Goal: Task Accomplishment & Management: Use online tool/utility

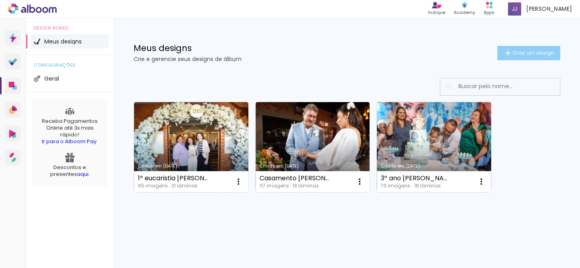
click at [533, 50] on span "Criar um design" at bounding box center [532, 52] width 41 height 5
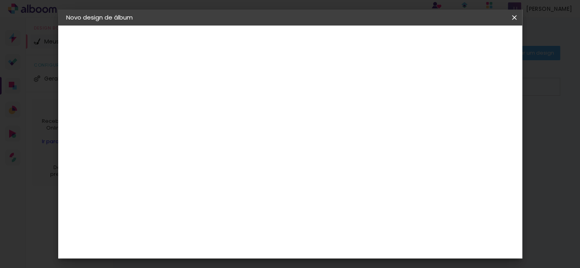
click at [196, 107] on input at bounding box center [196, 107] width 0 height 12
type input "1º ano [PERSON_NAME]"
type paper-input "1º ano [PERSON_NAME]"
click at [0, 0] on slot "Avançar" at bounding box center [0, 0] width 0 height 0
click at [345, 117] on paper-item "Tamanho Livre" at bounding box center [307, 121] width 76 height 18
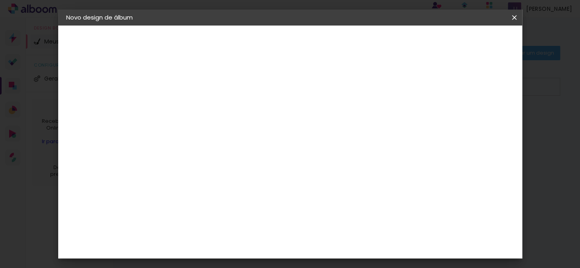
click at [0, 0] on slot "Avançar" at bounding box center [0, 0] width 0 height 0
drag, startPoint x: 268, startPoint y: 124, endPoint x: 258, endPoint y: 122, distance: 9.8
click at [258, 122] on div "30 cm" at bounding box center [274, 125] width 129 height 20
drag, startPoint x: 339, startPoint y: 230, endPoint x: 323, endPoint y: 227, distance: 16.2
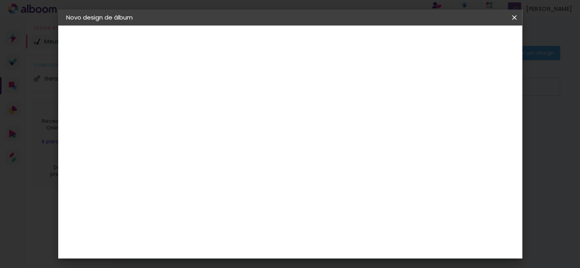
click at [323, 227] on paper-input-container "60 cm" at bounding box center [339, 232] width 36 height 20
type input "40"
type paper-input "40"
drag, startPoint x: 213, startPoint y: 216, endPoint x: 190, endPoint y: 209, distance: 24.1
click at [190, 90] on div "20 cm cm cm mm A maioria das encadernadoras sugere 5mm de sangria." at bounding box center [285, 58] width 246 height 64
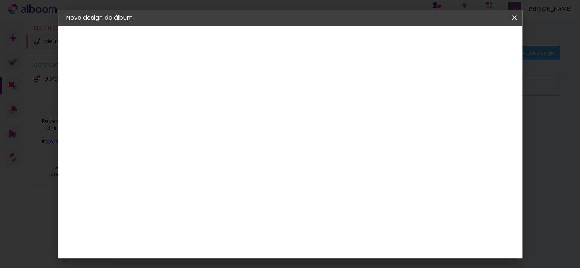
drag, startPoint x: 181, startPoint y: 156, endPoint x: 155, endPoint y: 151, distance: 26.3
click at [155, 25] on quentale-album-spec "Iniciar design Iniciar design" at bounding box center [290, 25] width 464 height 0
type input "0"
type input "20"
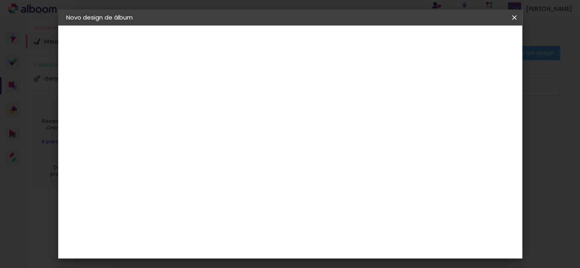
type paper-input "20"
click at [425, 92] on div at bounding box center [421, 91] width 7 height 7
type paper-checkbox "on"
click at [465, 41] on span "Iniciar design" at bounding box center [446, 42] width 36 height 6
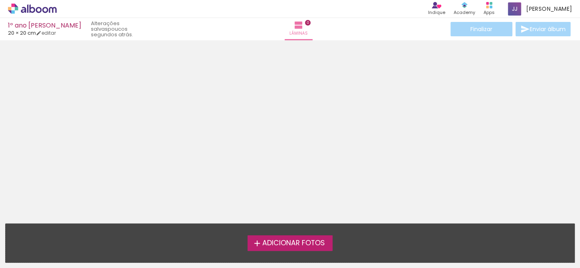
click at [282, 241] on span "Adicionar Fotos" at bounding box center [293, 242] width 63 height 7
click at [0, 0] on input "file" at bounding box center [0, 0] width 0 height 0
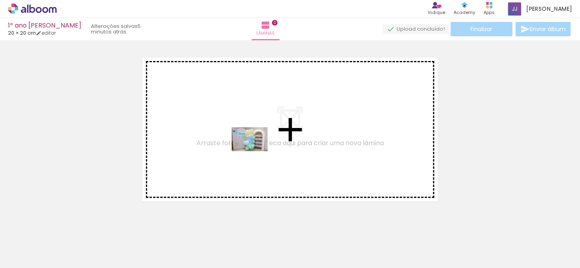
drag, startPoint x: 83, startPoint y: 242, endPoint x: 255, endPoint y: 151, distance: 194.8
click at [255, 151] on quentale-workspace at bounding box center [290, 134] width 580 height 268
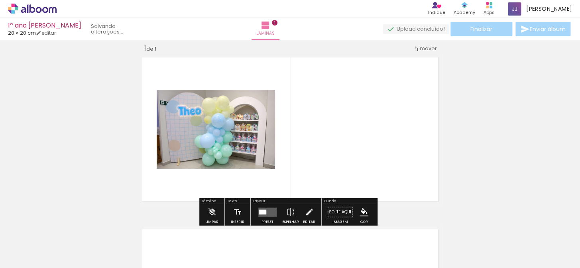
scroll to position [10, 0]
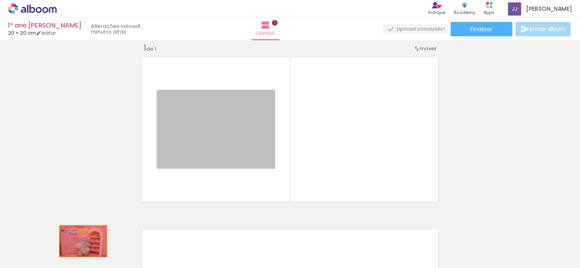
drag, startPoint x: 229, startPoint y: 126, endPoint x: 80, endPoint y: 241, distance: 187.8
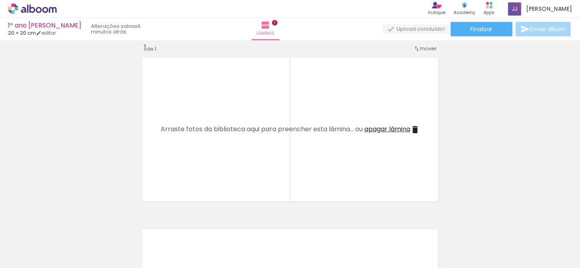
scroll to position [0, 0]
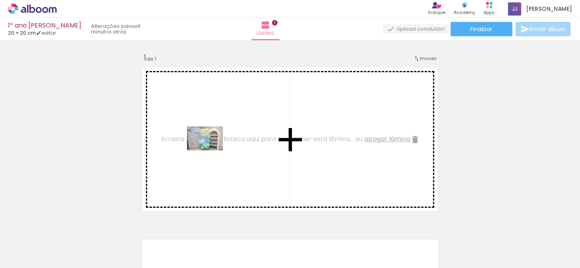
drag, startPoint x: 83, startPoint y: 241, endPoint x: 211, endPoint y: 150, distance: 156.3
click at [211, 150] on quentale-workspace at bounding box center [290, 134] width 580 height 268
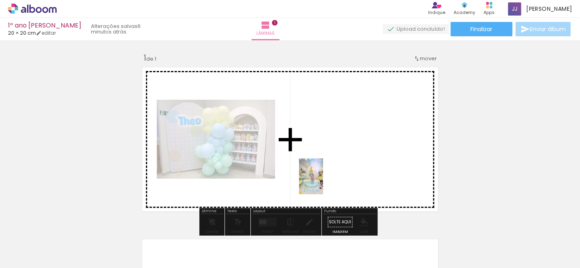
drag, startPoint x: 127, startPoint y: 239, endPoint x: 323, endPoint y: 182, distance: 203.3
click at [323, 182] on quentale-workspace at bounding box center [290, 134] width 580 height 268
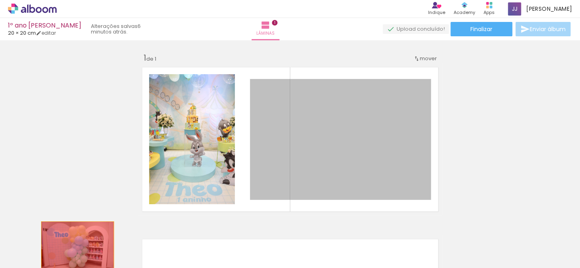
drag, startPoint x: 312, startPoint y: 178, endPoint x: 75, endPoint y: 245, distance: 246.5
click at [75, 245] on quentale-workspace at bounding box center [290, 134] width 580 height 268
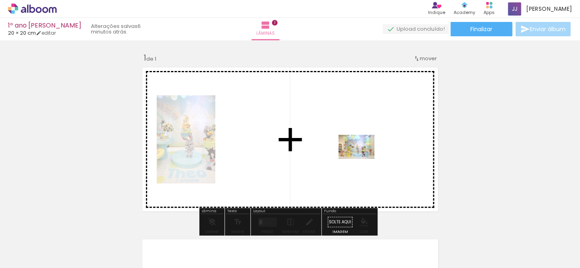
drag, startPoint x: 353, startPoint y: 246, endPoint x: 362, endPoint y: 159, distance: 87.8
click at [362, 159] on quentale-workspace at bounding box center [290, 134] width 580 height 268
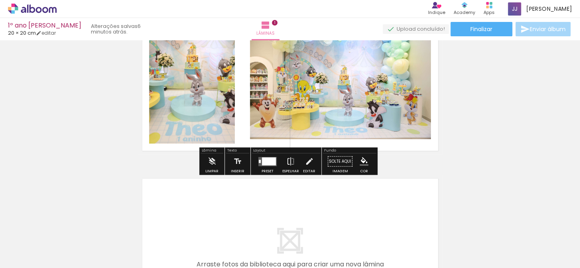
scroll to position [72, 0]
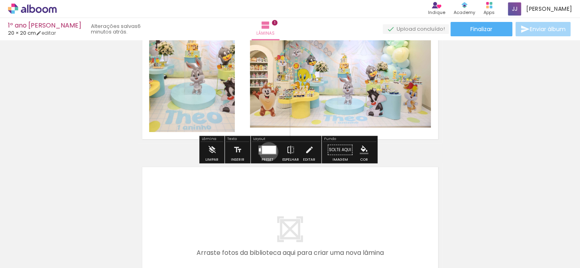
click at [267, 151] on div at bounding box center [269, 149] width 14 height 8
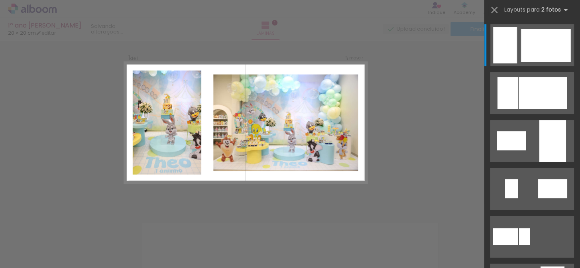
scroll to position [10, 0]
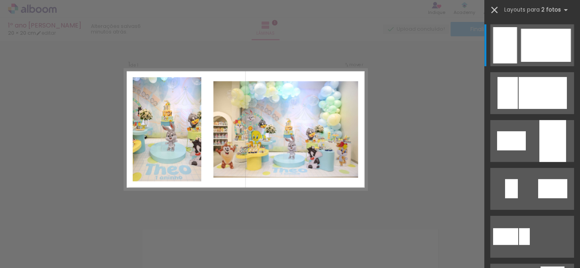
click at [494, 8] on iron-icon at bounding box center [493, 9] width 11 height 11
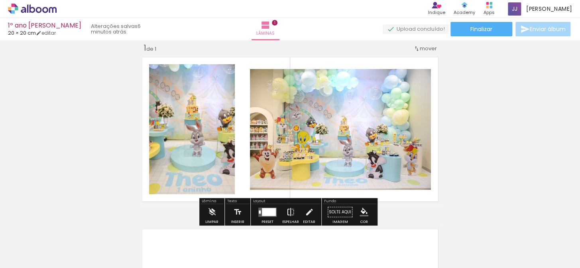
click at [287, 210] on iron-icon at bounding box center [290, 212] width 9 height 16
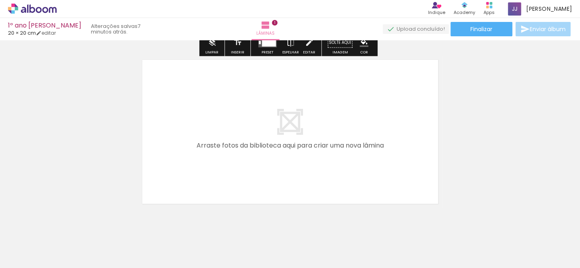
scroll to position [191, 0]
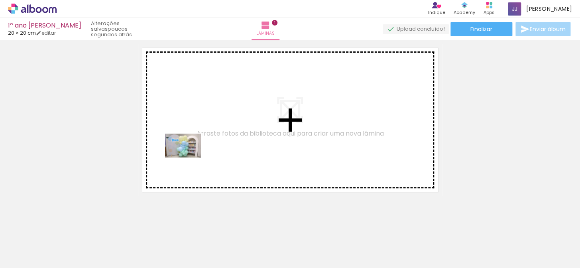
drag, startPoint x: 79, startPoint y: 243, endPoint x: 189, endPoint y: 157, distance: 139.1
click at [189, 157] on quentale-workspace at bounding box center [290, 134] width 580 height 268
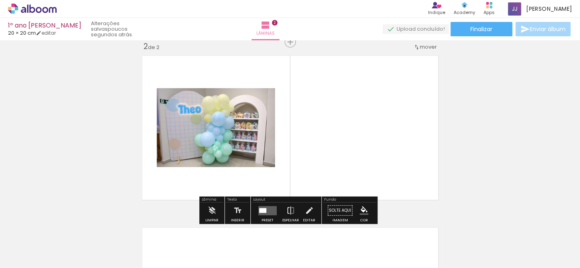
scroll to position [182, 0]
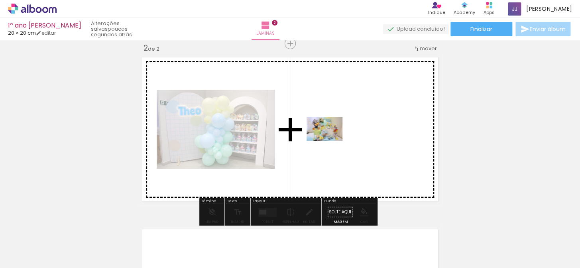
drag, startPoint x: 174, startPoint y: 247, endPoint x: 330, endPoint y: 141, distance: 189.3
click at [330, 141] on quentale-workspace at bounding box center [290, 134] width 580 height 268
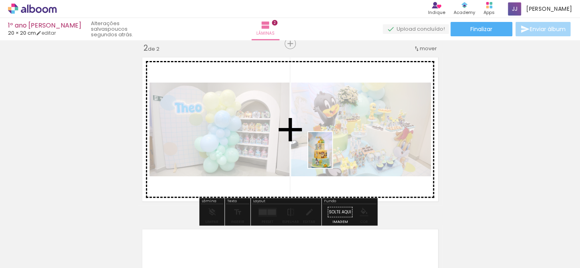
drag, startPoint x: 218, startPoint y: 245, endPoint x: 332, endPoint y: 156, distance: 144.5
click at [332, 156] on quentale-workspace at bounding box center [290, 134] width 580 height 268
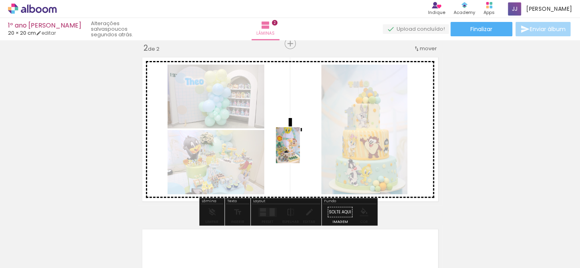
drag, startPoint x: 256, startPoint y: 239, endPoint x: 300, endPoint y: 150, distance: 99.1
click at [300, 150] on quentale-workspace at bounding box center [290, 134] width 580 height 268
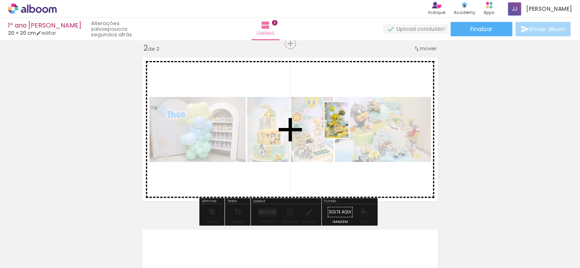
drag, startPoint x: 308, startPoint y: 237, endPoint x: 348, endPoint y: 126, distance: 117.8
click at [348, 126] on quentale-workspace at bounding box center [290, 134] width 580 height 268
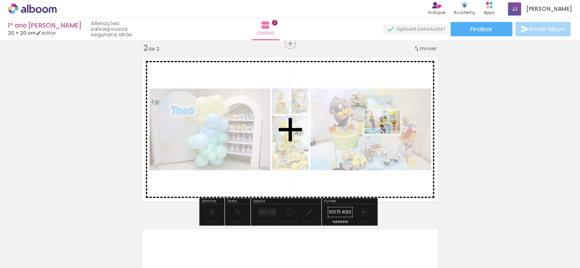
drag, startPoint x: 396, startPoint y: 246, endPoint x: 388, endPoint y: 134, distance: 112.2
click at [388, 134] on quentale-workspace at bounding box center [290, 134] width 580 height 268
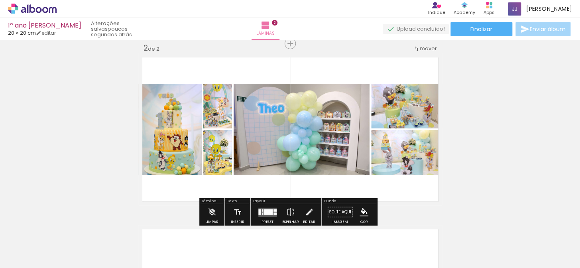
click at [267, 211] on div at bounding box center [267, 212] width 9 height 6
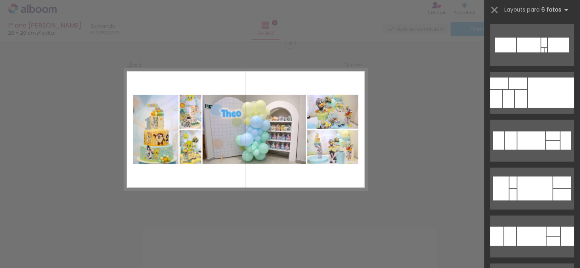
scroll to position [398, 0]
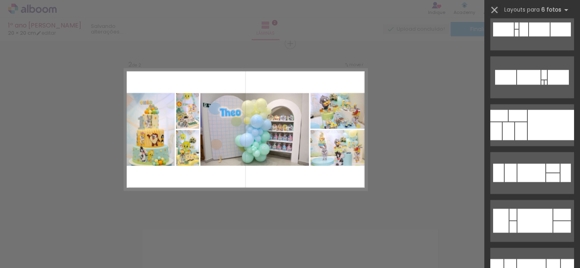
click at [493, 9] on iron-icon at bounding box center [493, 9] width 11 height 11
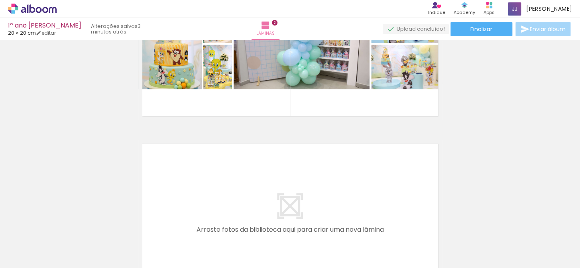
scroll to position [254, 0]
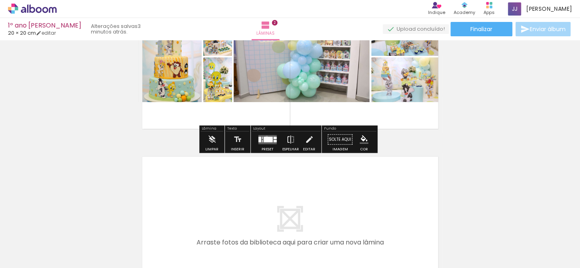
click at [265, 137] on div at bounding box center [267, 139] width 9 height 6
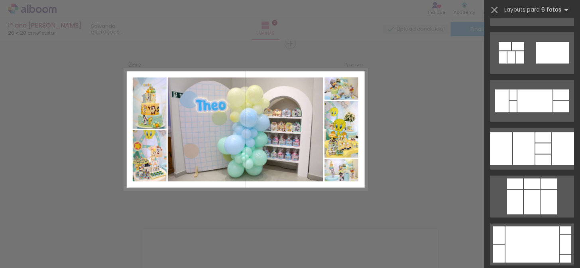
scroll to position [1702, 0]
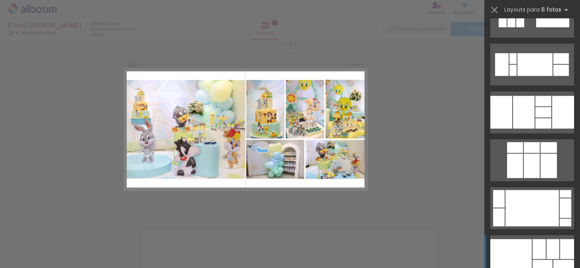
click at [533, 243] on div at bounding box center [538, 249] width 13 height 20
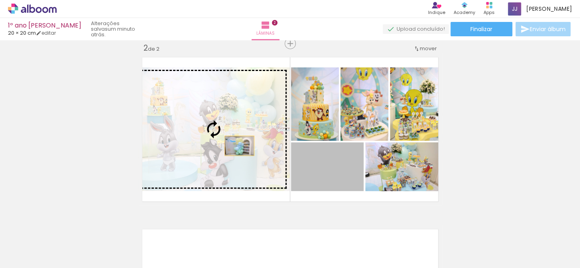
drag, startPoint x: 322, startPoint y: 173, endPoint x: 236, endPoint y: 145, distance: 90.1
click at [0, 0] on slot at bounding box center [0, 0] width 0 height 0
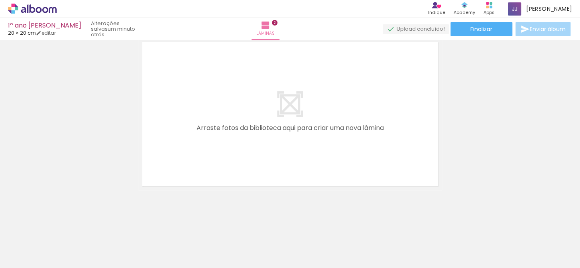
scroll to position [0, 366]
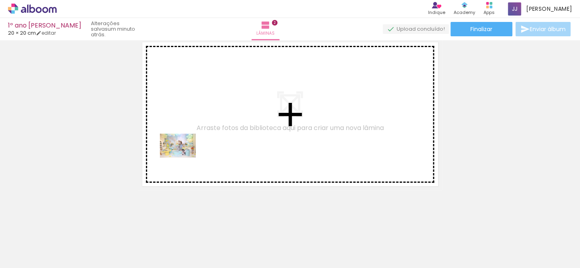
drag, startPoint x: 76, startPoint y: 247, endPoint x: 184, endPoint y: 157, distance: 140.6
click at [184, 157] on quentale-workspace at bounding box center [290, 134] width 580 height 268
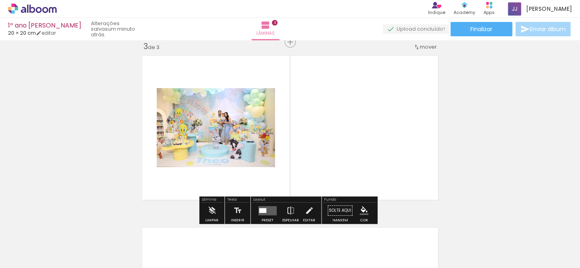
scroll to position [353, 0]
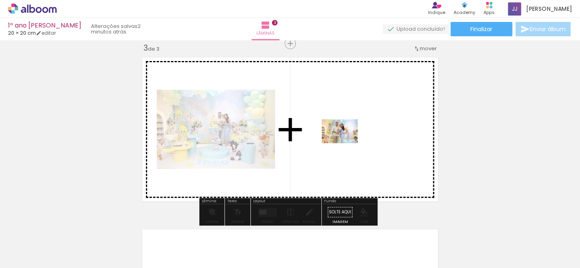
drag, startPoint x: 113, startPoint y: 245, endPoint x: 351, endPoint y: 139, distance: 261.1
click at [351, 139] on quentale-workspace at bounding box center [290, 134] width 580 height 268
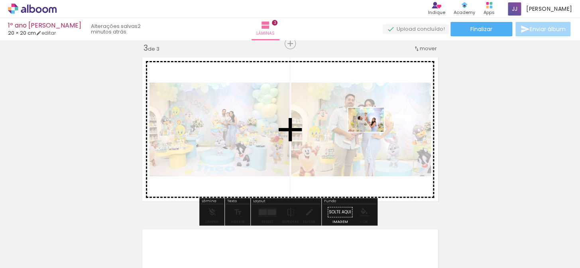
drag, startPoint x: 160, startPoint y: 244, endPoint x: 372, endPoint y: 131, distance: 239.5
click at [372, 131] on quentale-workspace at bounding box center [290, 134] width 580 height 268
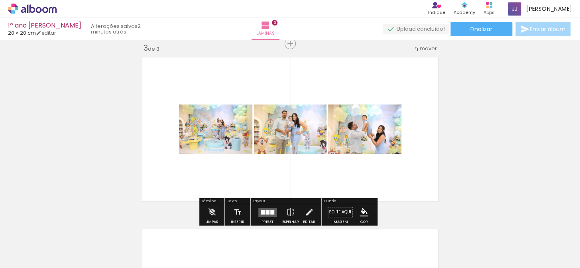
click at [267, 211] on div at bounding box center [267, 212] width 4 height 4
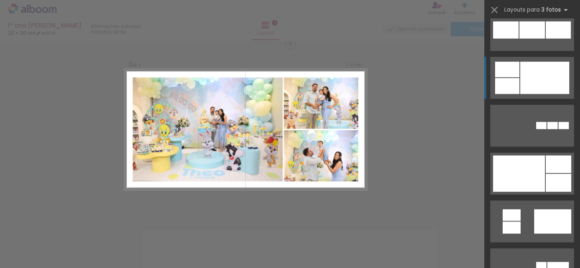
scroll to position [833, 0]
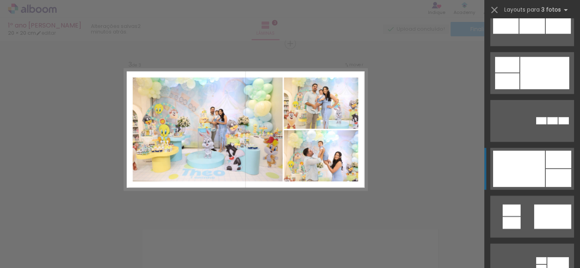
click at [548, 177] on div at bounding box center [557, 178] width 25 height 18
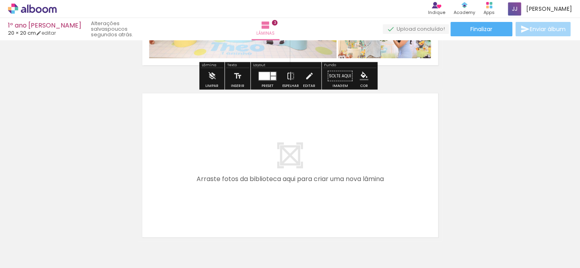
scroll to position [498, 0]
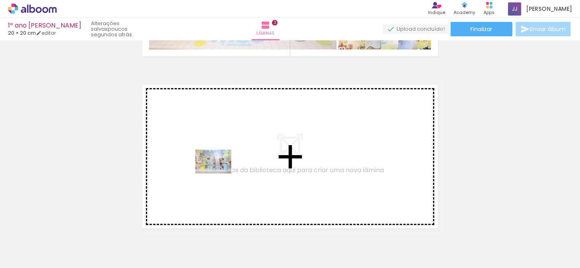
drag, startPoint x: 237, startPoint y: 249, endPoint x: 219, endPoint y: 173, distance: 78.1
click at [219, 173] on quentale-workspace at bounding box center [290, 134] width 580 height 268
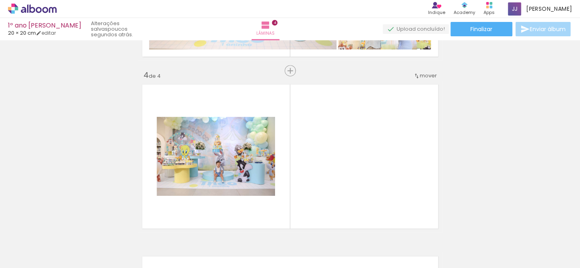
scroll to position [525, 0]
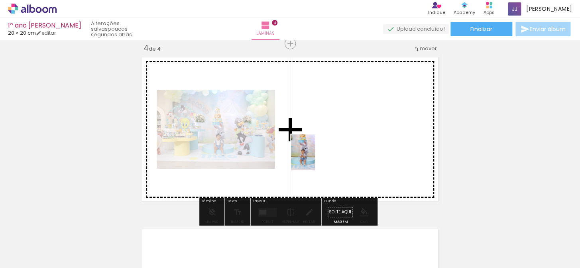
drag, startPoint x: 289, startPoint y: 251, endPoint x: 315, endPoint y: 158, distance: 96.8
click at [315, 158] on quentale-workspace at bounding box center [290, 134] width 580 height 268
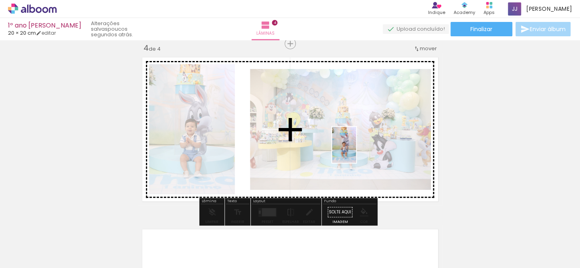
drag, startPoint x: 327, startPoint y: 249, endPoint x: 356, endPoint y: 150, distance: 103.8
click at [356, 150] on quentale-workspace at bounding box center [290, 134] width 580 height 268
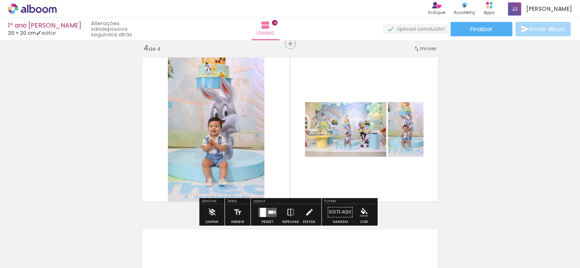
click at [268, 210] on div at bounding box center [270, 211] width 5 height 3
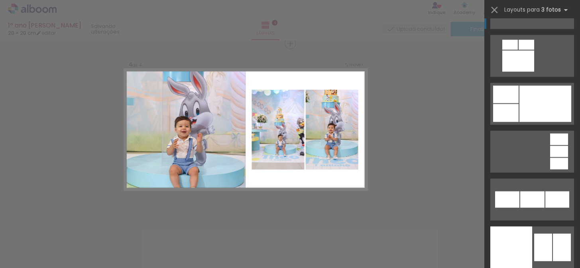
scroll to position [8439, 0]
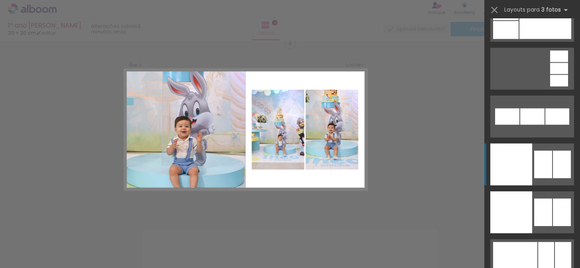
click at [541, 170] on div at bounding box center [543, 164] width 18 height 27
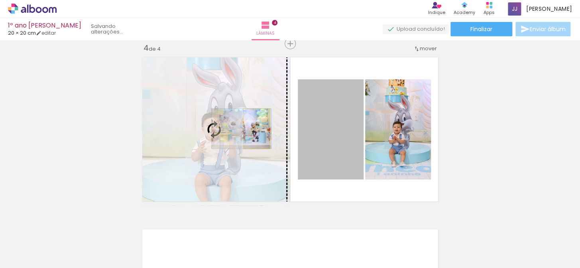
drag, startPoint x: 335, startPoint y: 139, endPoint x: 253, endPoint y: 128, distance: 82.0
click at [0, 0] on slot at bounding box center [0, 0] width 0 height 0
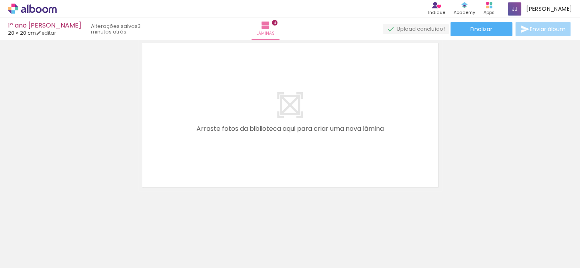
scroll to position [712, 0]
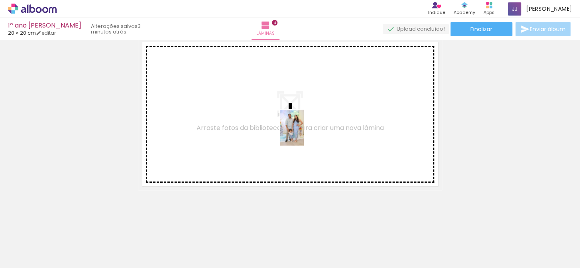
drag, startPoint x: 378, startPoint y: 239, endPoint x: 295, endPoint y: 127, distance: 139.5
click at [295, 127] on quentale-workspace at bounding box center [290, 134] width 580 height 268
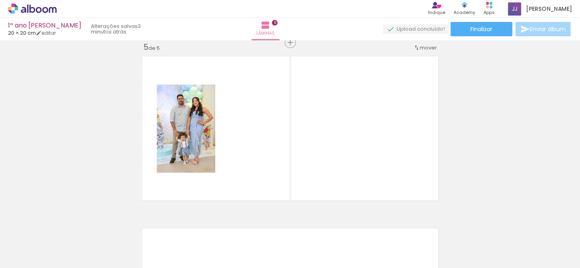
scroll to position [697, 0]
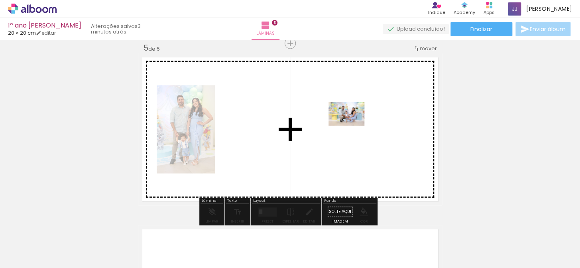
drag, startPoint x: 422, startPoint y: 241, endPoint x: 352, endPoint y: 125, distance: 135.2
click at [352, 125] on quentale-workspace at bounding box center [290, 134] width 580 height 268
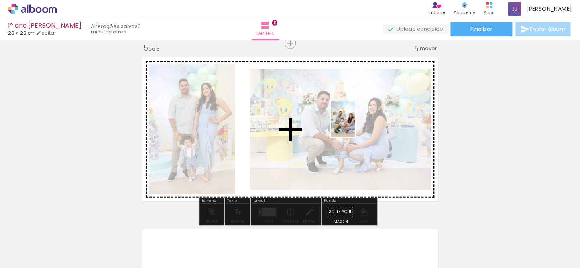
drag, startPoint x: 467, startPoint y: 250, endPoint x: 355, endPoint y: 125, distance: 167.8
click at [355, 125] on quentale-workspace at bounding box center [290, 134] width 580 height 268
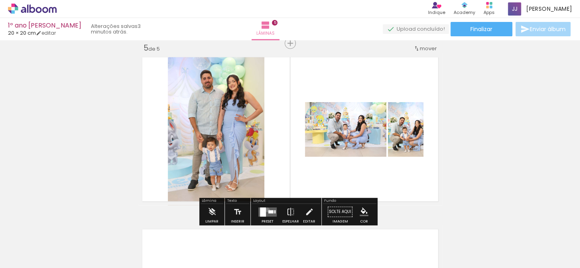
click at [265, 210] on quentale-layouter at bounding box center [267, 211] width 18 height 9
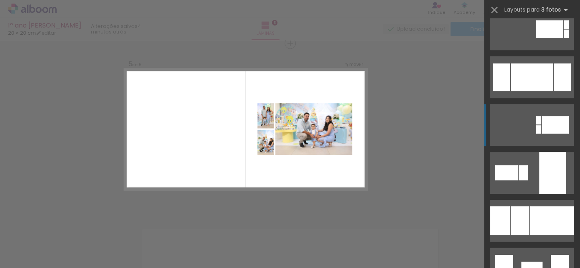
scroll to position [1412, 0]
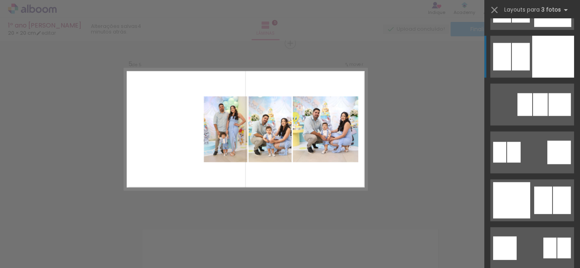
scroll to position [2028, 0]
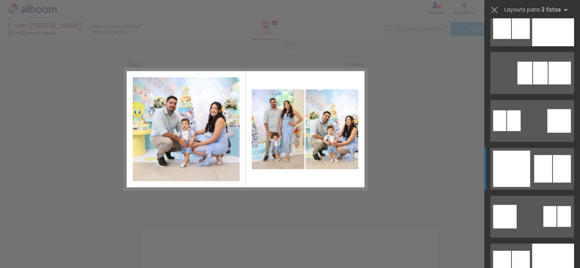
click at [539, 169] on div at bounding box center [543, 168] width 18 height 27
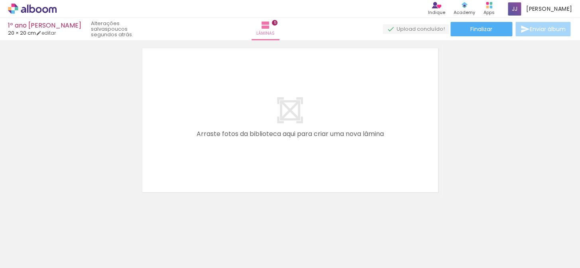
scroll to position [0, 1121]
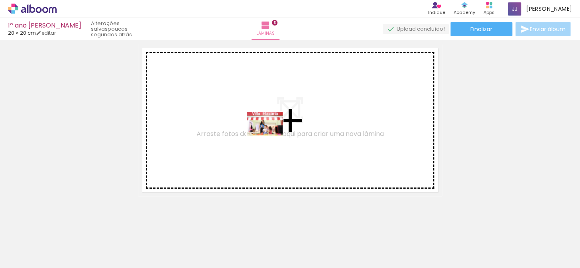
drag, startPoint x: 300, startPoint y: 247, endPoint x: 271, endPoint y: 136, distance: 114.5
click at [271, 136] on quentale-workspace at bounding box center [290, 134] width 580 height 268
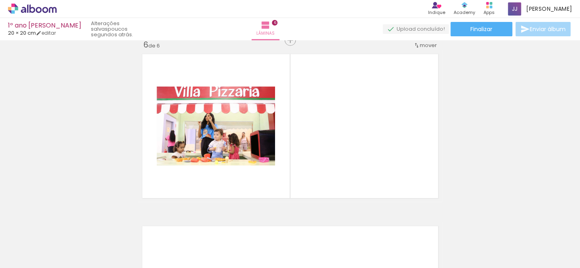
scroll to position [869, 0]
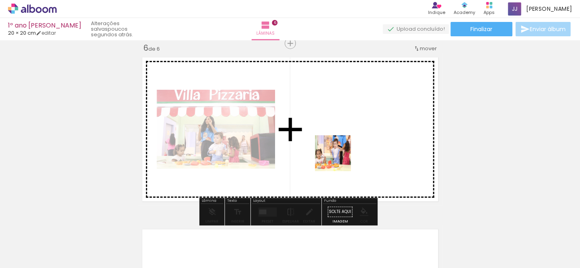
drag, startPoint x: 350, startPoint y: 247, endPoint x: 336, endPoint y: 150, distance: 98.3
click at [336, 150] on quentale-workspace at bounding box center [290, 134] width 580 height 268
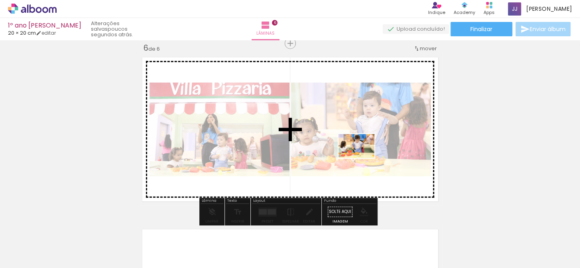
drag, startPoint x: 393, startPoint y: 247, endPoint x: 362, endPoint y: 158, distance: 94.7
click at [362, 158] on quentale-workspace at bounding box center [290, 134] width 580 height 268
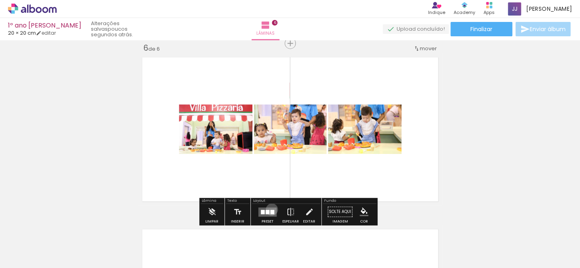
click at [270, 210] on div at bounding box center [272, 212] width 4 height 4
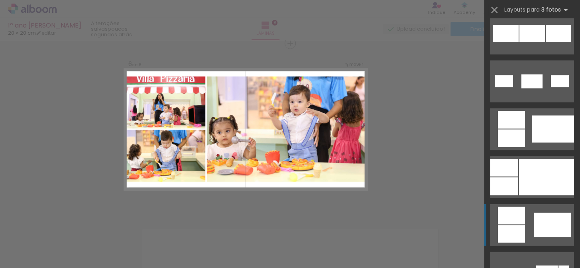
scroll to position [507, 0]
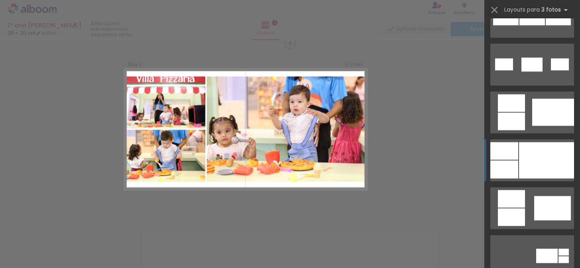
click at [547, 156] on div at bounding box center [546, 160] width 55 height 36
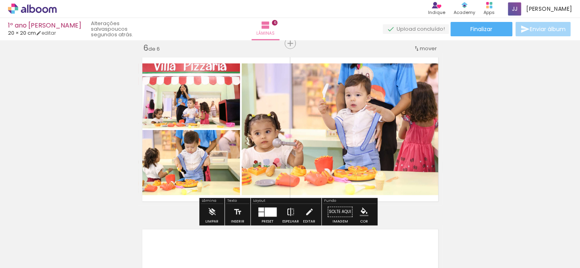
click at [290, 209] on iron-icon at bounding box center [290, 212] width 9 height 16
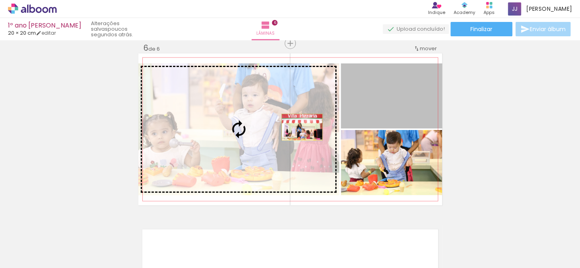
drag, startPoint x: 365, startPoint y: 104, endPoint x: 299, endPoint y: 127, distance: 70.3
click at [0, 0] on slot at bounding box center [0, 0] width 0 height 0
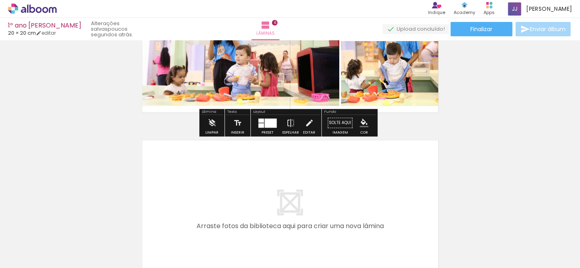
scroll to position [977, 0]
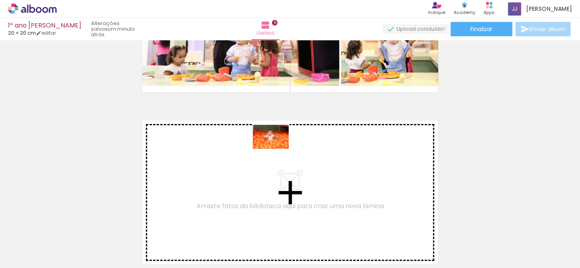
drag, startPoint x: 482, startPoint y: 244, endPoint x: 276, endPoint y: 149, distance: 227.1
click at [276, 149] on quentale-workspace at bounding box center [290, 134] width 580 height 268
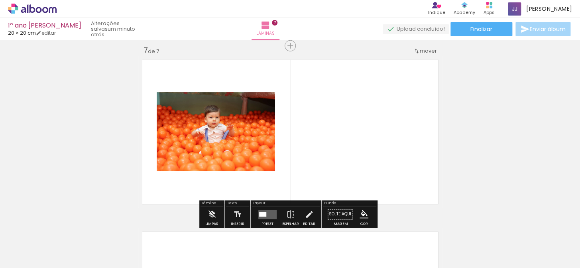
scroll to position [1040, 0]
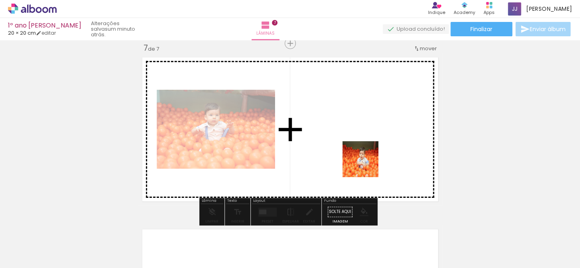
drag, startPoint x: 431, startPoint y: 244, endPoint x: 343, endPoint y: 139, distance: 137.1
click at [343, 139] on quentale-workspace at bounding box center [290, 134] width 580 height 268
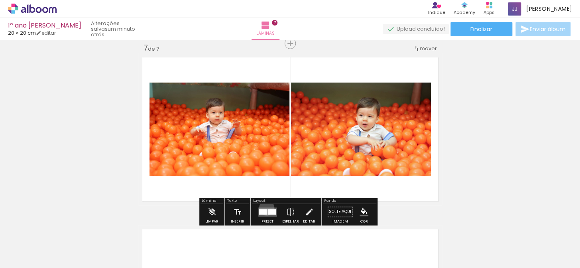
click at [265, 207] on quentale-layouter at bounding box center [267, 211] width 18 height 9
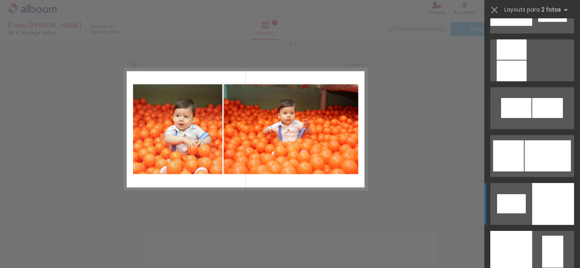
scroll to position [941, 0]
click at [546, 162] on div at bounding box center [547, 155] width 46 height 31
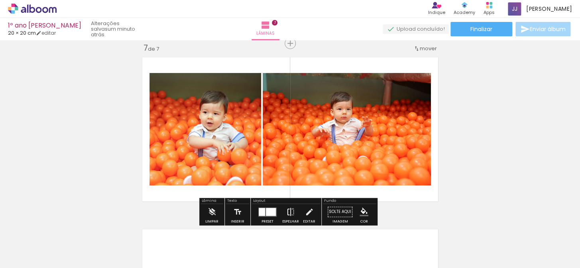
click at [291, 208] on iron-icon at bounding box center [290, 212] width 9 height 16
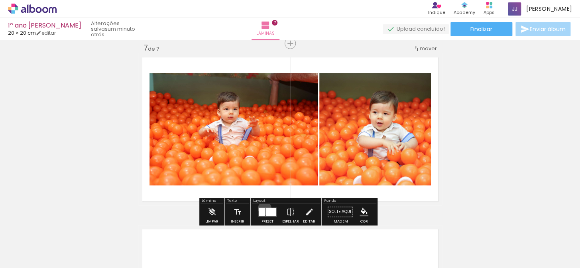
click at [263, 208] on div at bounding box center [262, 212] width 6 height 8
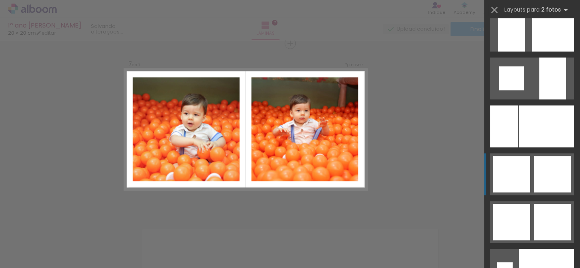
scroll to position [3008, 0]
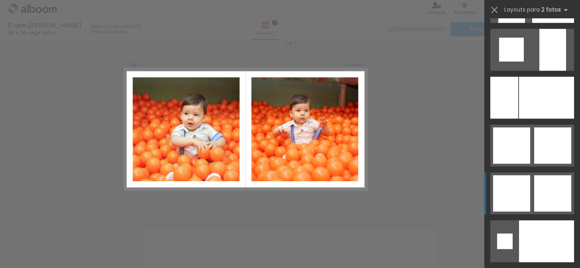
click at [553, 201] on div at bounding box center [552, 193] width 37 height 36
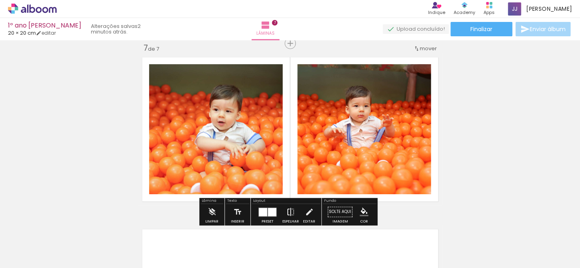
click at [289, 210] on iron-icon at bounding box center [290, 212] width 9 height 16
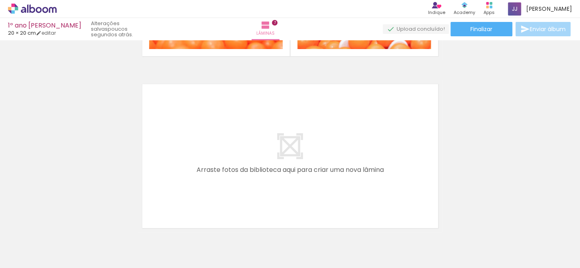
scroll to position [1222, 0]
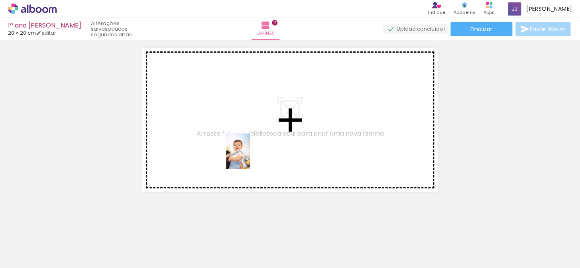
drag, startPoint x: 456, startPoint y: 246, endPoint x: 249, endPoint y: 157, distance: 224.8
click at [249, 157] on quentale-workspace at bounding box center [290, 134] width 580 height 268
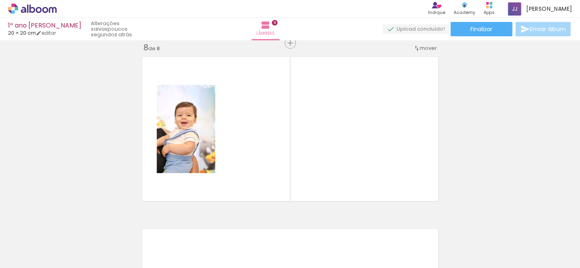
scroll to position [1212, 0]
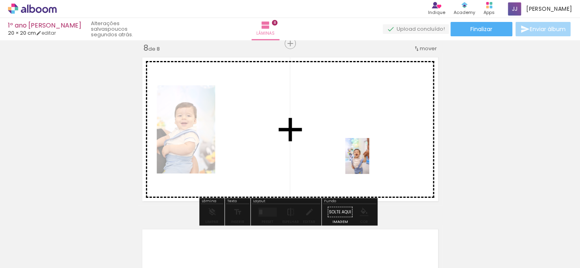
drag, startPoint x: 366, startPoint y: 224, endPoint x: 369, endPoint y: 162, distance: 62.6
click at [369, 162] on quentale-workspace at bounding box center [290, 134] width 580 height 268
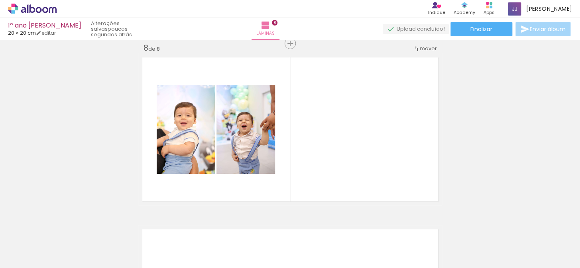
scroll to position [0, 2121]
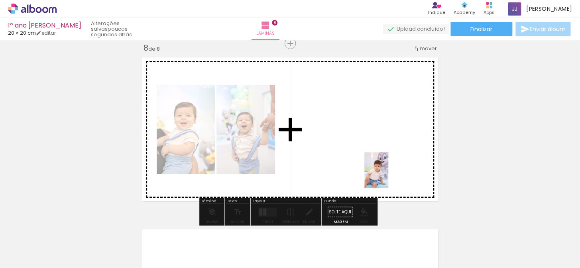
drag, startPoint x: 459, startPoint y: 245, endPoint x: 388, endPoint y: 176, distance: 99.2
click at [388, 176] on quentale-workspace at bounding box center [290, 134] width 580 height 268
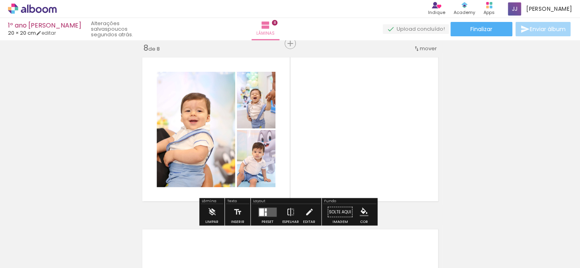
scroll to position [0, 2165]
click at [266, 209] on quentale-layouter at bounding box center [267, 211] width 18 height 9
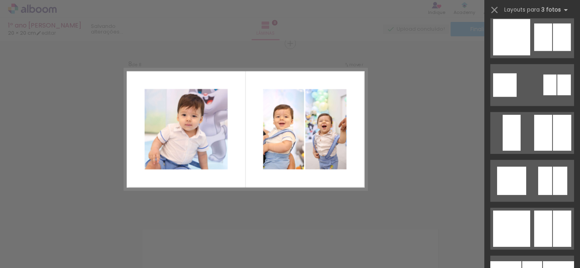
scroll to position [1014, 0]
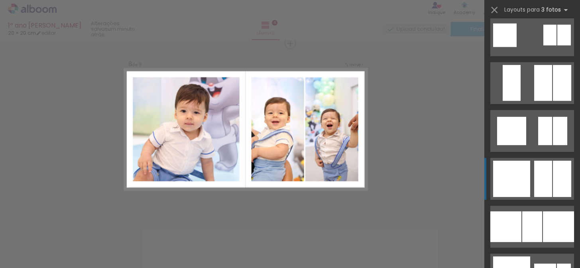
click at [547, 177] on div at bounding box center [543, 179] width 18 height 36
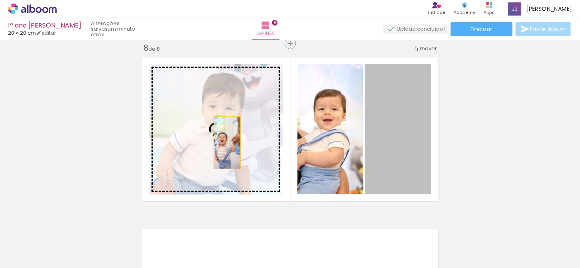
drag, startPoint x: 400, startPoint y: 142, endPoint x: 224, endPoint y: 142, distance: 176.1
click at [0, 0] on slot at bounding box center [0, 0] width 0 height 0
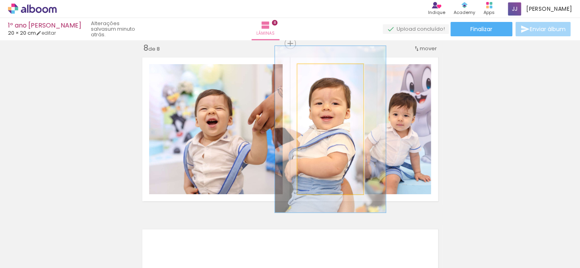
drag, startPoint x: 313, startPoint y: 73, endPoint x: 321, endPoint y: 73, distance: 7.6
type paper-slider "128"
click at [321, 73] on div at bounding box center [323, 72] width 7 height 7
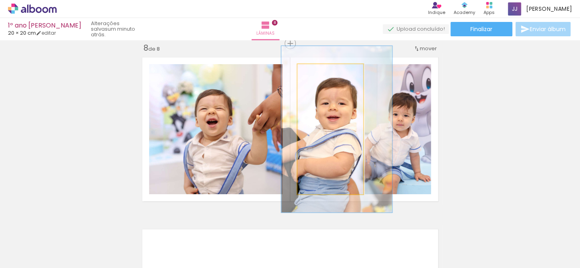
drag, startPoint x: 329, startPoint y: 117, endPoint x: 335, endPoint y: 117, distance: 6.4
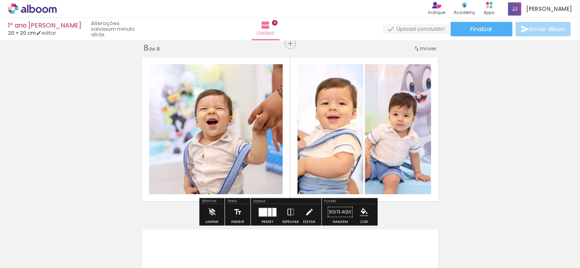
click at [401, 118] on quentale-photo at bounding box center [398, 129] width 66 height 130
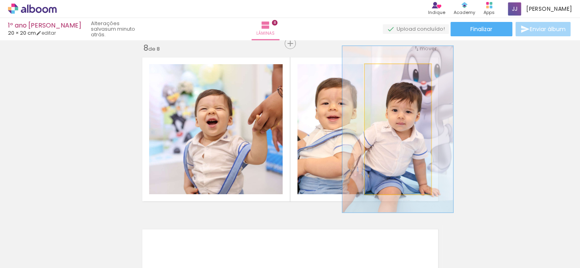
drag, startPoint x: 382, startPoint y: 71, endPoint x: 390, endPoint y: 71, distance: 7.6
type paper-slider "128"
click at [390, 71] on div at bounding box center [390, 72] width 7 height 7
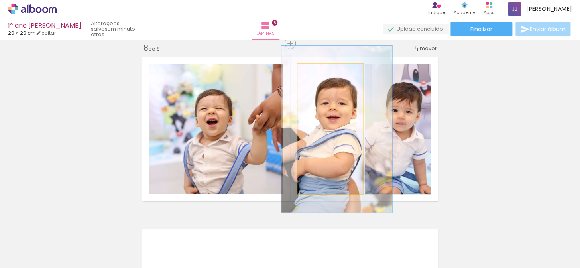
click at [332, 108] on quentale-photo at bounding box center [330, 129] width 66 height 130
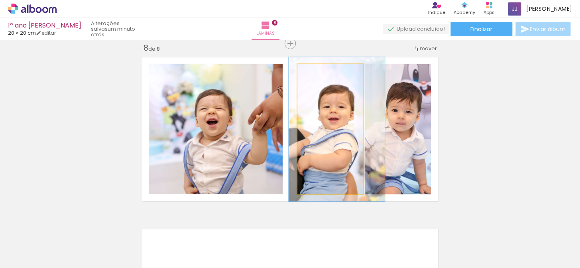
drag, startPoint x: 323, startPoint y: 73, endPoint x: 318, endPoint y: 73, distance: 5.2
type paper-slider "111"
click at [318, 73] on div at bounding box center [319, 72] width 7 height 7
click at [328, 127] on quentale-photo at bounding box center [330, 129] width 66 height 130
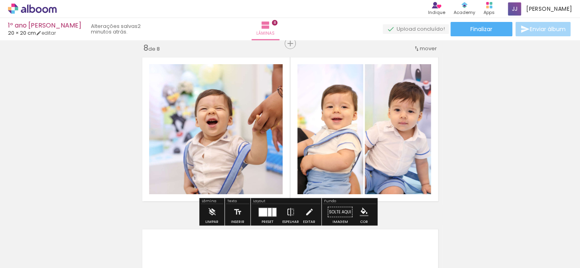
scroll to position [0, 2165]
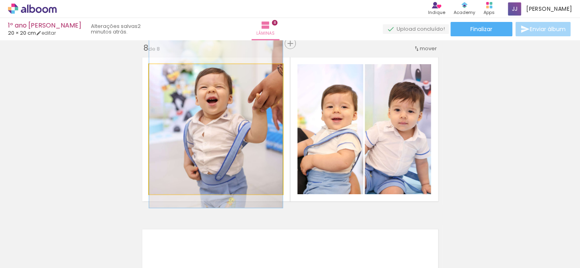
drag, startPoint x: 216, startPoint y: 124, endPoint x: 215, endPoint y: 103, distance: 21.5
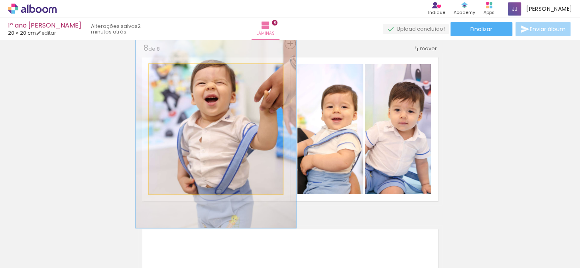
drag, startPoint x: 165, startPoint y: 72, endPoint x: 171, endPoint y: 72, distance: 5.6
click at [171, 72] on div at bounding box center [172, 72] width 7 height 7
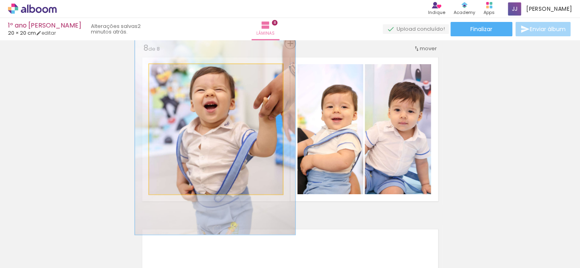
drag, startPoint x: 220, startPoint y: 107, endPoint x: 219, endPoint y: 114, distance: 6.8
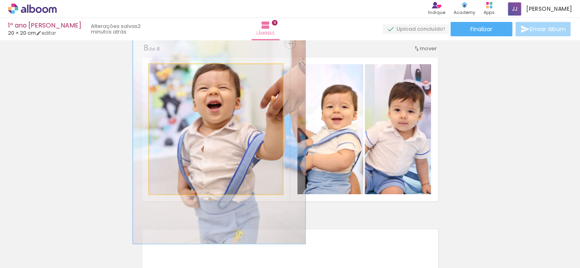
type paper-slider "129"
click at [174, 73] on div at bounding box center [176, 72] width 7 height 7
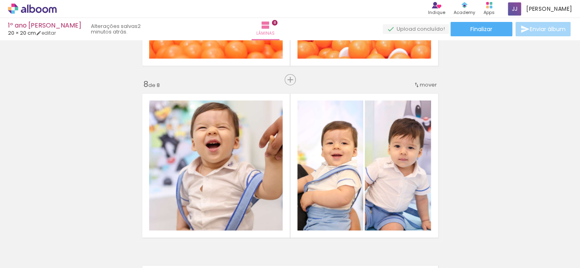
scroll to position [995, 0]
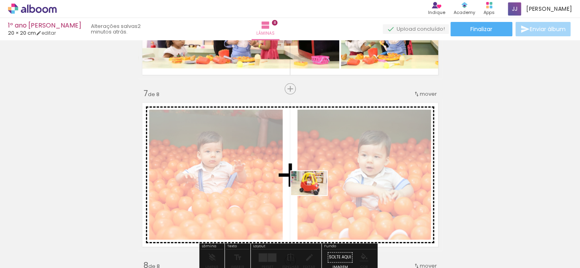
drag, startPoint x: 462, startPoint y: 248, endPoint x: 315, endPoint y: 195, distance: 156.3
click at [315, 195] on quentale-workspace at bounding box center [290, 134] width 580 height 268
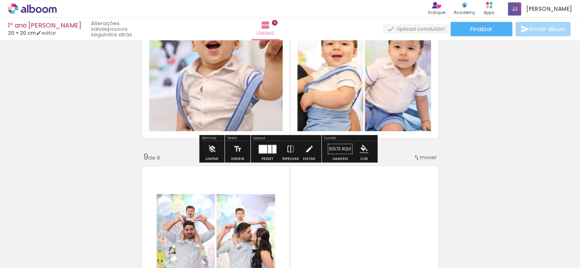
scroll to position [1384, 0]
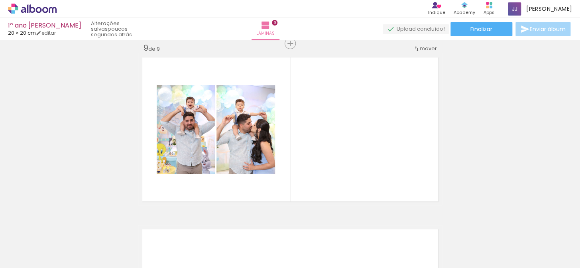
click at [29, 253] on span "Adicionar Fotos" at bounding box center [28, 257] width 24 height 9
click at [0, 0] on input "file" at bounding box center [0, 0] width 0 height 0
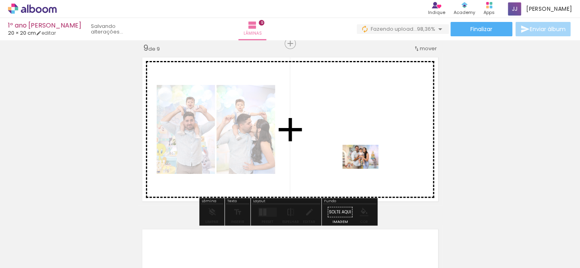
drag, startPoint x: 549, startPoint y: 247, endPoint x: 366, endPoint y: 169, distance: 199.4
click at [366, 169] on quentale-workspace at bounding box center [290, 134] width 580 height 268
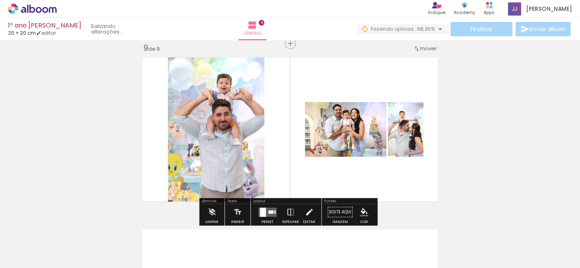
click at [265, 208] on quentale-layouter at bounding box center [267, 211] width 18 height 9
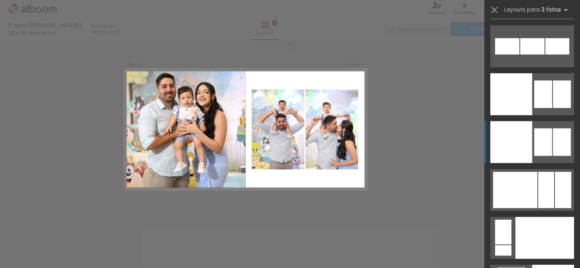
scroll to position [8507, 0]
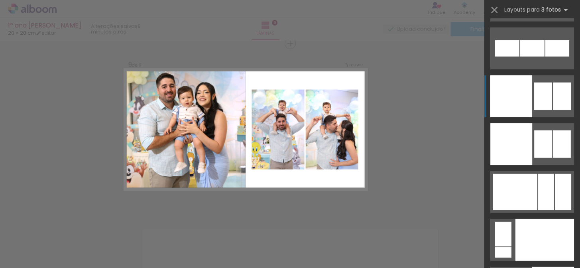
click at [534, 90] on div at bounding box center [543, 95] width 18 height 27
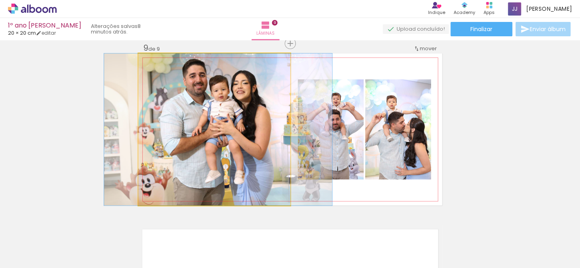
click at [231, 114] on quentale-photo at bounding box center [214, 129] width 152 height 152
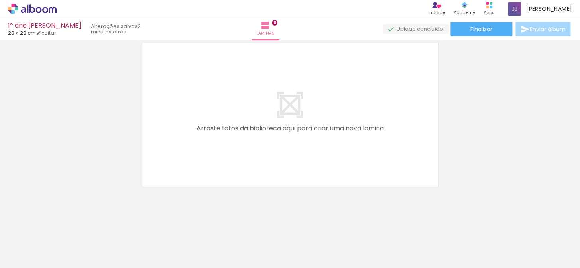
scroll to position [0, 2210]
click at [25, 255] on span "Adicionar Fotos" at bounding box center [28, 257] width 24 height 9
click at [0, 0] on input "file" at bounding box center [0, 0] width 0 height 0
